Goal: Find specific page/section: Find specific page/section

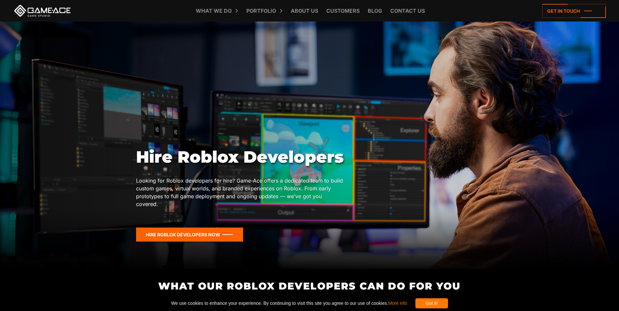
click at [214, 228] on icon at bounding box center [189, 235] width 107 height 14
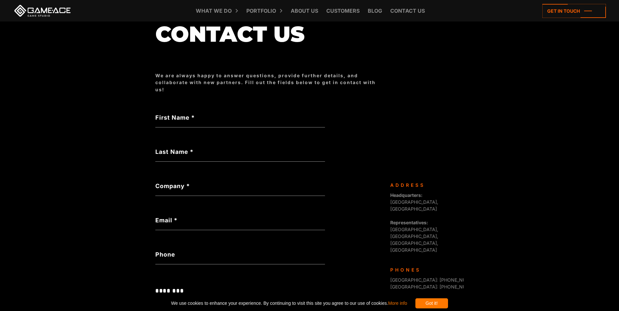
scroll to position [65, 0]
click at [336, 10] on link "Customers" at bounding box center [343, 11] width 40 height 22
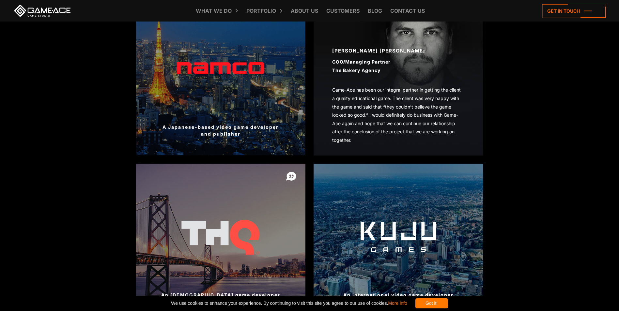
scroll to position [587, 0]
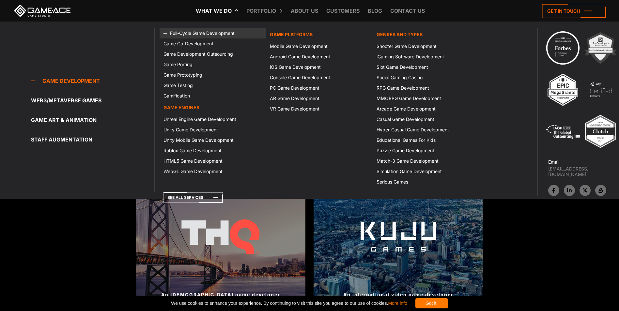
click at [181, 32] on link "Full-Cycle Game Development" at bounding box center [213, 33] width 106 height 10
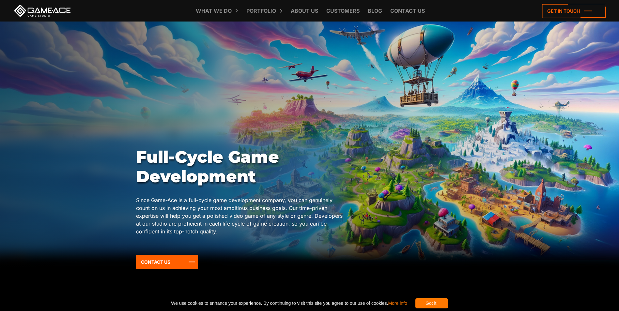
scroll to position [33, 0]
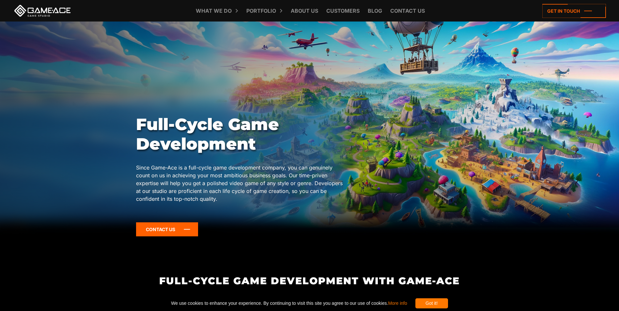
click at [167, 231] on icon at bounding box center [167, 230] width 62 height 14
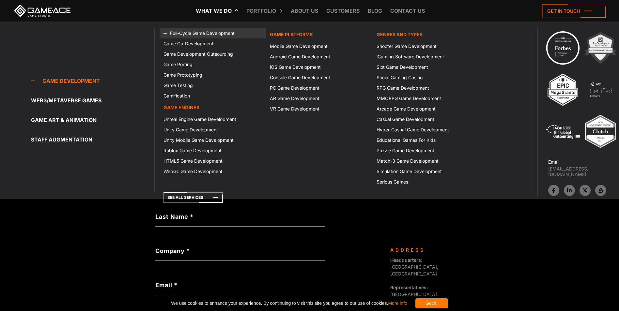
click at [197, 29] on link "Full-Cycle Game Development" at bounding box center [213, 33] width 106 height 10
